Goal: Navigation & Orientation: Find specific page/section

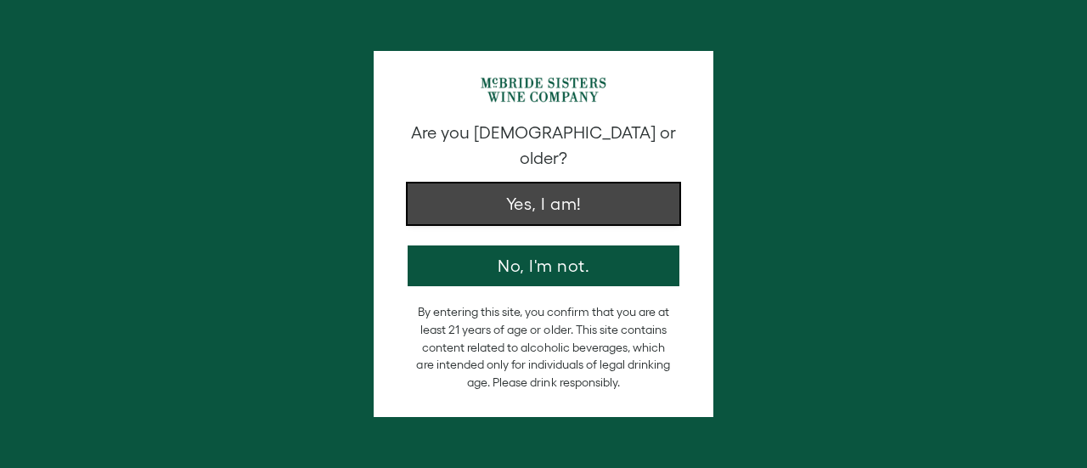
click at [565, 196] on button "Yes, I am!" at bounding box center [544, 203] width 272 height 41
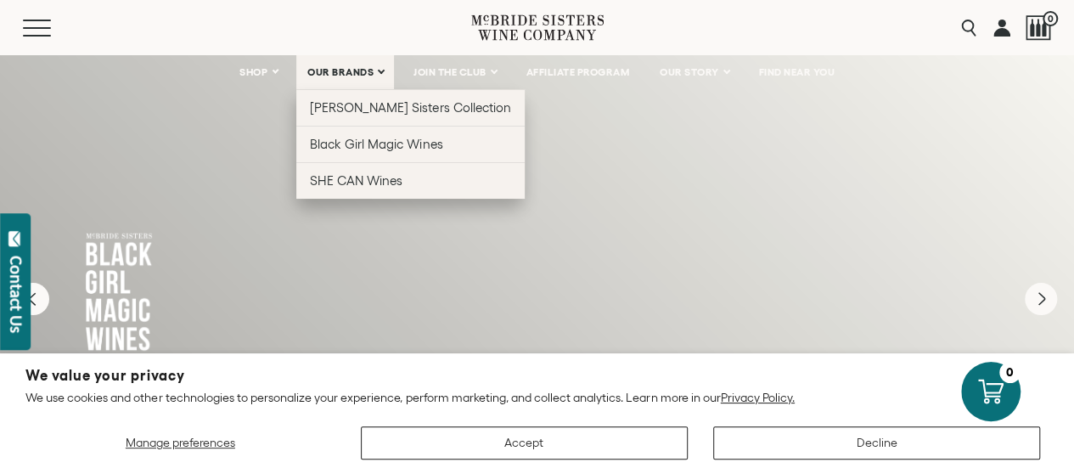
click at [358, 67] on span "OUR BRANDS" at bounding box center [340, 72] width 66 height 12
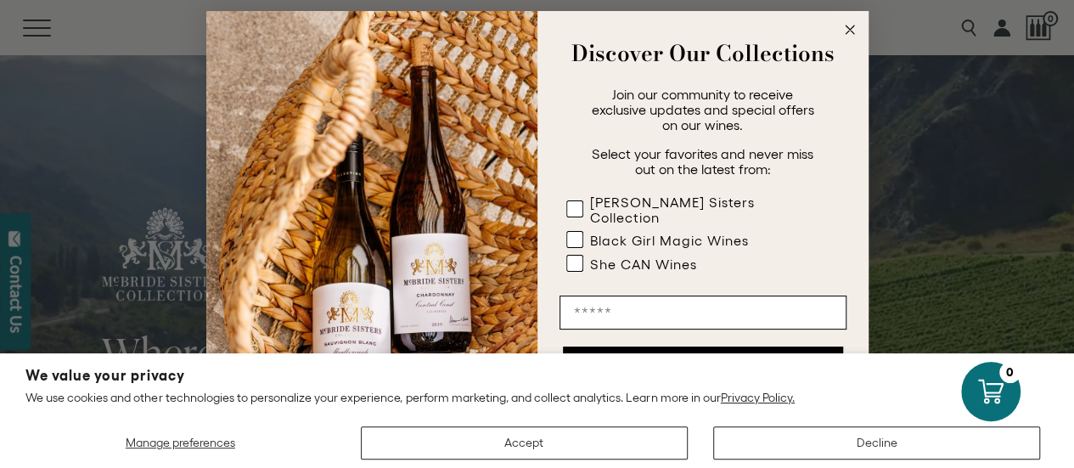
click at [856, 31] on circle "Close dialog" at bounding box center [850, 30] width 20 height 20
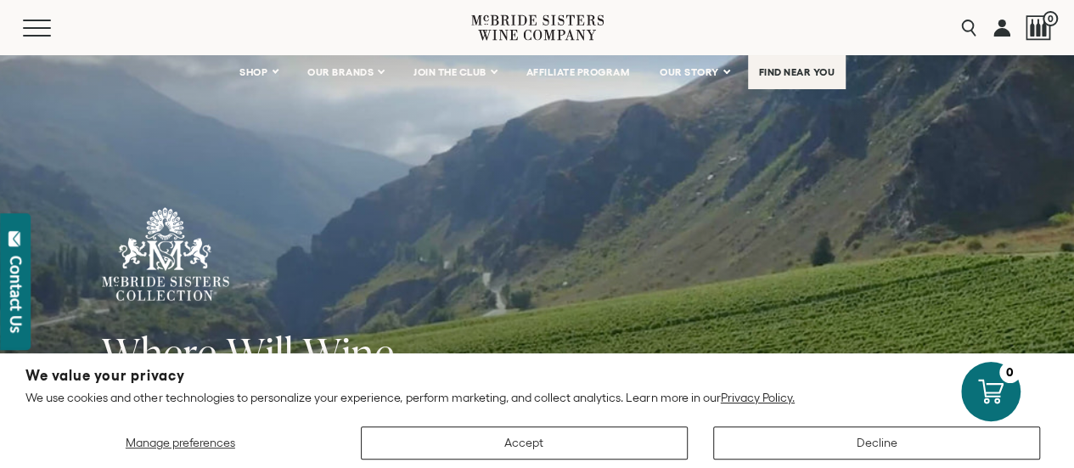
click at [806, 70] on span "FIND NEAR YOU" at bounding box center [797, 72] width 76 height 12
